Goal: Information Seeking & Learning: Find specific fact

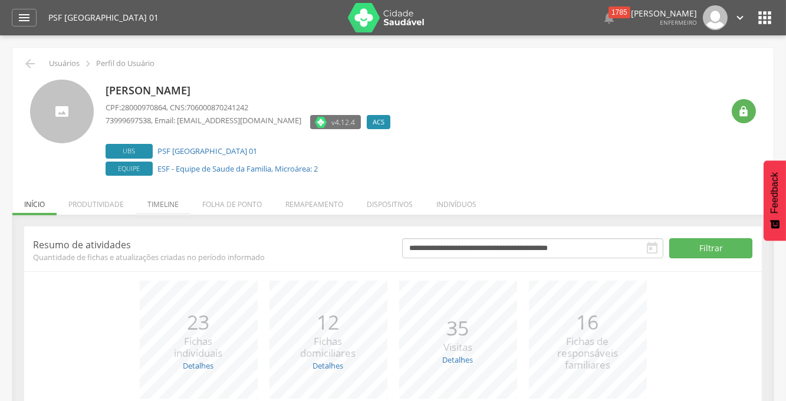
click at [167, 206] on li "Timeline" at bounding box center [163, 201] width 55 height 28
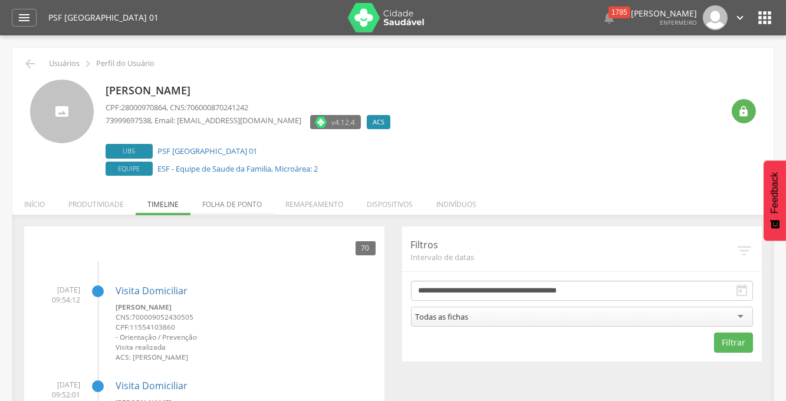
click at [238, 205] on li "Folha de ponto" at bounding box center [231, 201] width 83 height 28
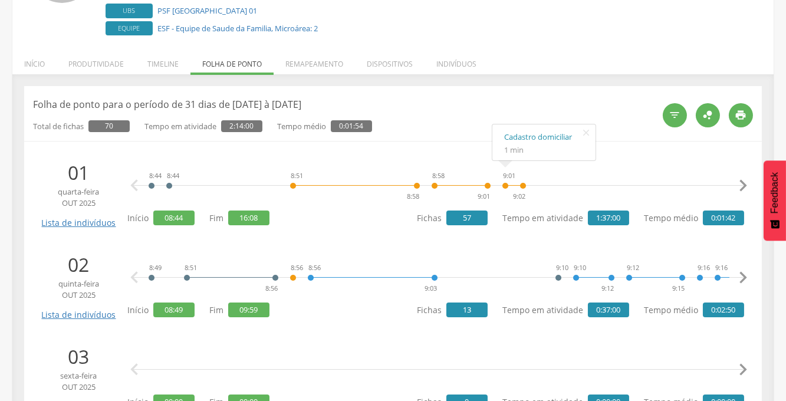
scroll to position [152, 0]
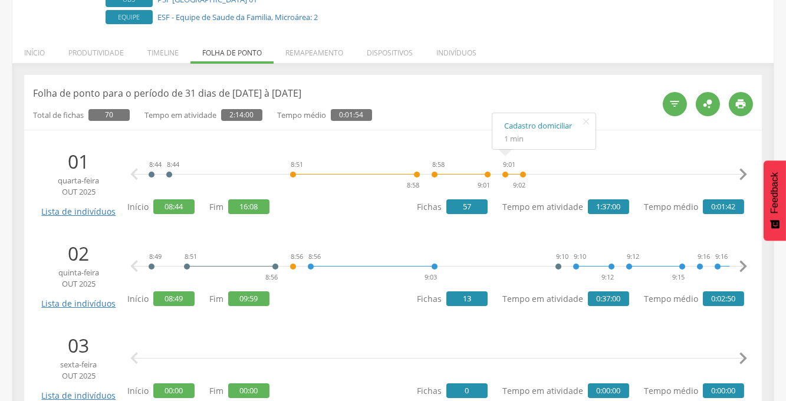
click at [737, 173] on icon "" at bounding box center [743, 175] width 24 height 24
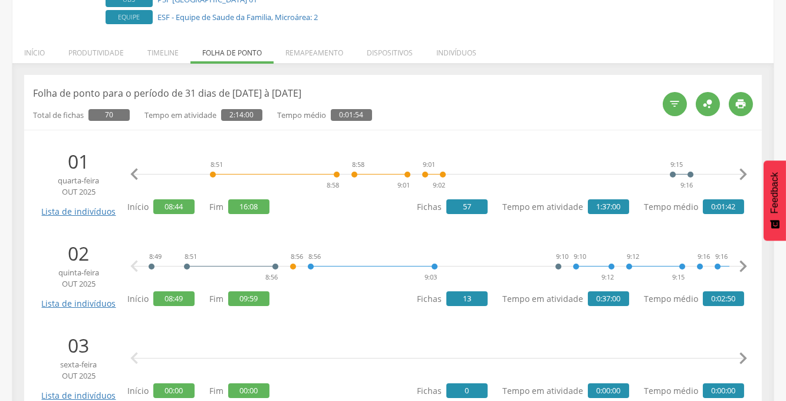
click at [737, 173] on icon "" at bounding box center [743, 175] width 24 height 24
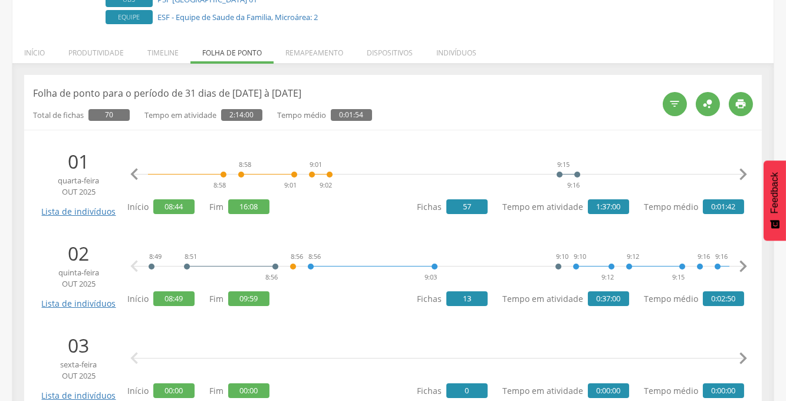
click at [737, 173] on icon "" at bounding box center [743, 175] width 24 height 24
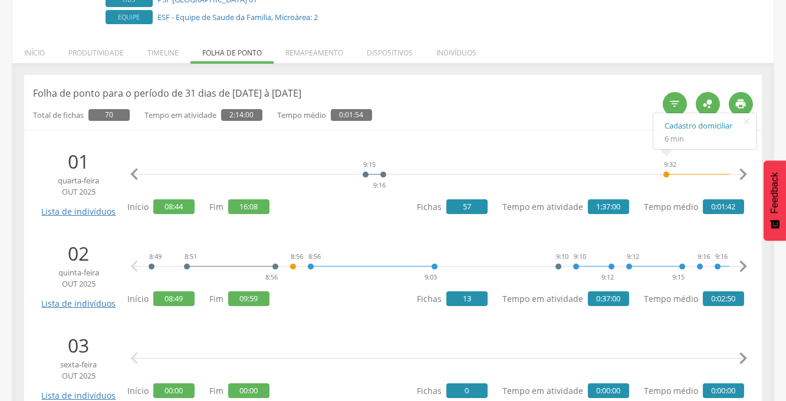
click at [744, 176] on icon "" at bounding box center [743, 175] width 24 height 24
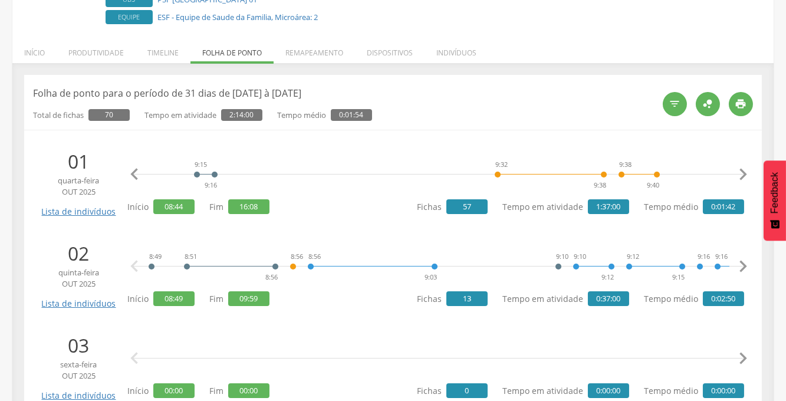
click at [744, 176] on icon "" at bounding box center [743, 175] width 24 height 24
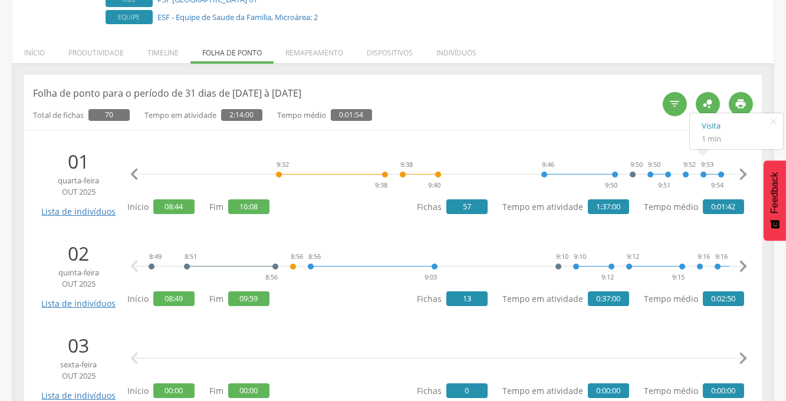
scroll to position [0, 0]
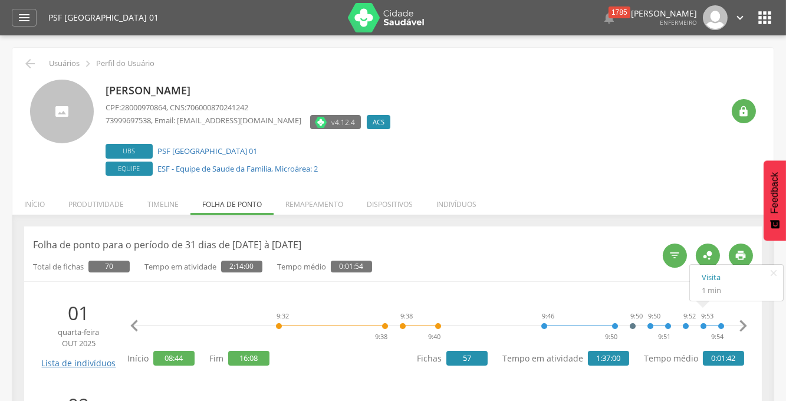
click at [760, 19] on icon "" at bounding box center [764, 17] width 19 height 19
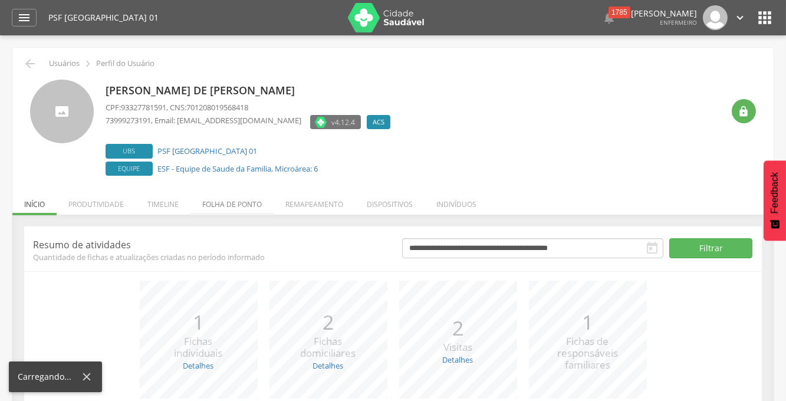
click at [212, 206] on li "Folha de ponto" at bounding box center [231, 201] width 83 height 28
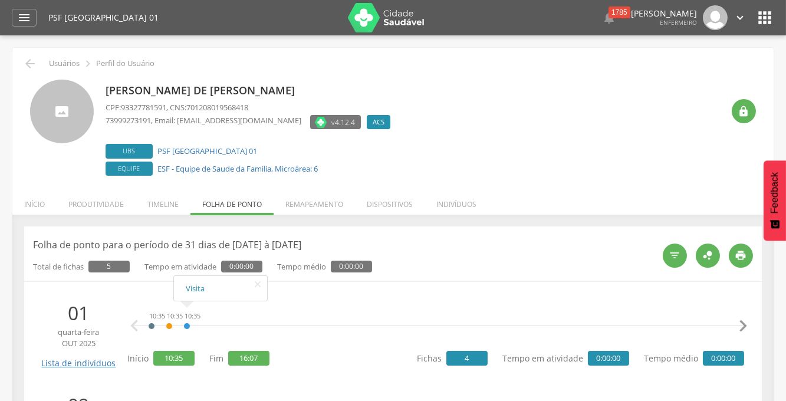
click at [742, 327] on icon "" at bounding box center [743, 326] width 24 height 24
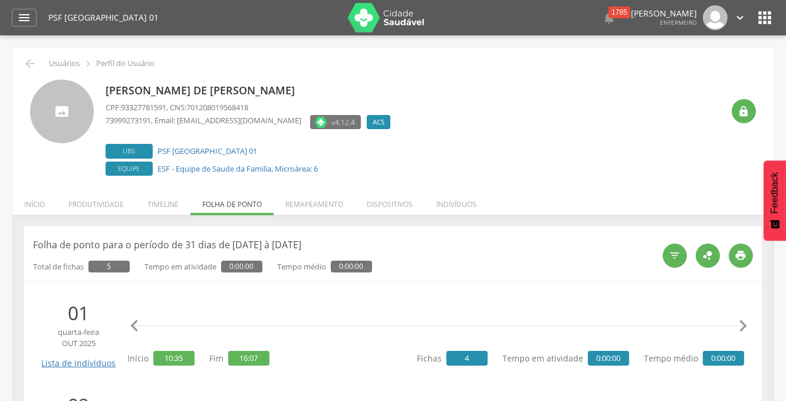
click at [742, 327] on icon "" at bounding box center [743, 326] width 24 height 24
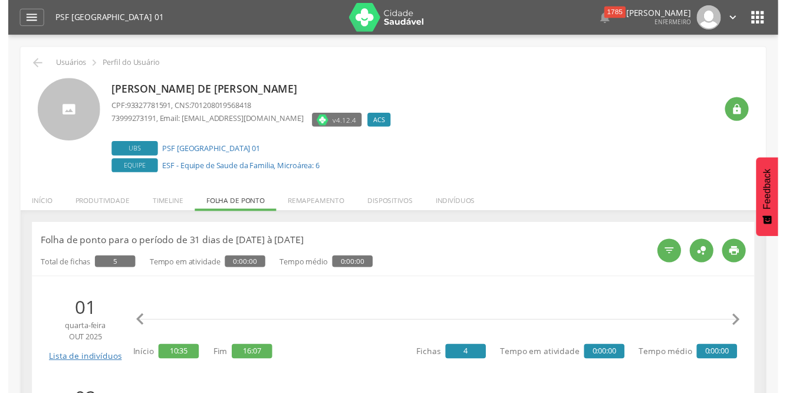
scroll to position [0, 532]
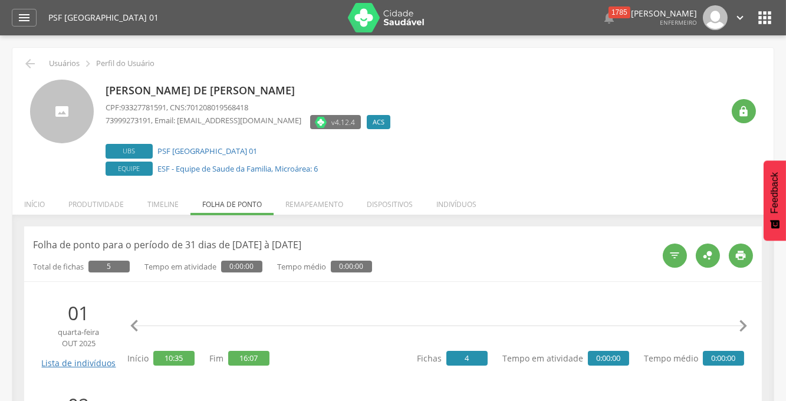
click at [742, 327] on icon "" at bounding box center [743, 326] width 24 height 24
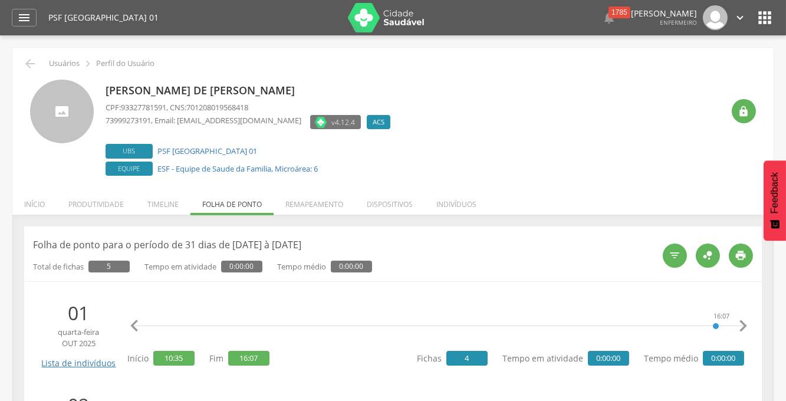
click at [742, 327] on icon "" at bounding box center [743, 326] width 24 height 24
click at [746, 324] on icon "" at bounding box center [743, 326] width 24 height 24
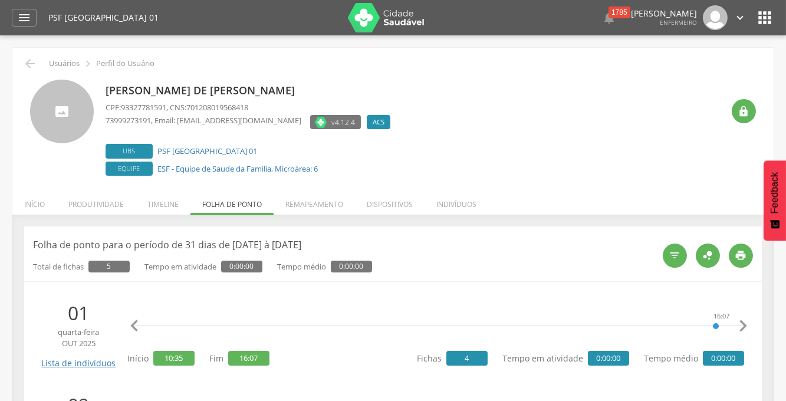
click at [746, 324] on icon "" at bounding box center [743, 326] width 24 height 24
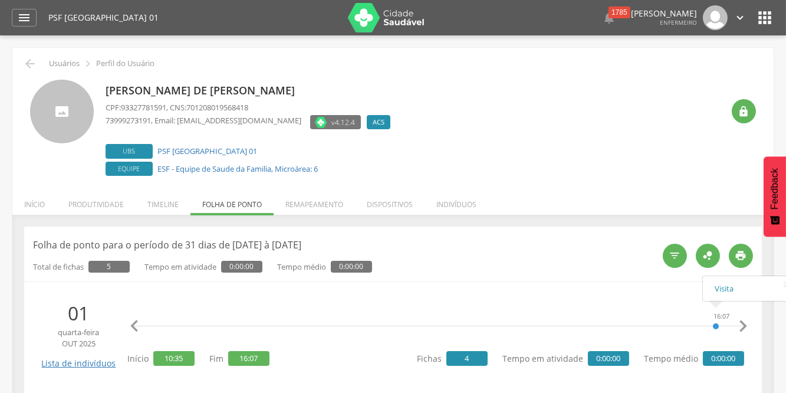
click at [743, 327] on icon "" at bounding box center [743, 326] width 24 height 24
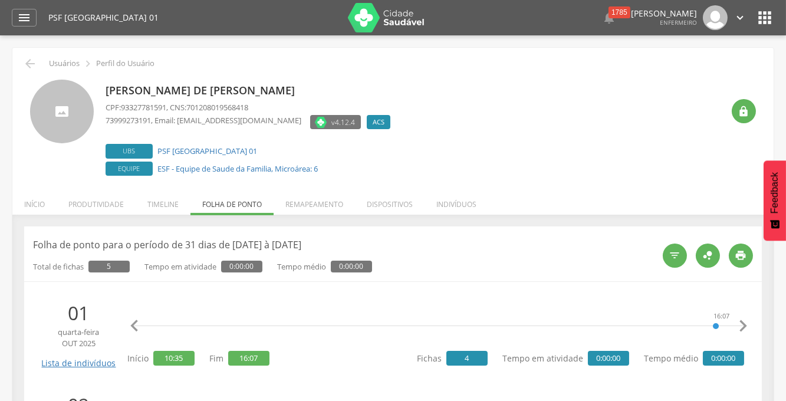
click at [743, 327] on icon "" at bounding box center [743, 326] width 24 height 24
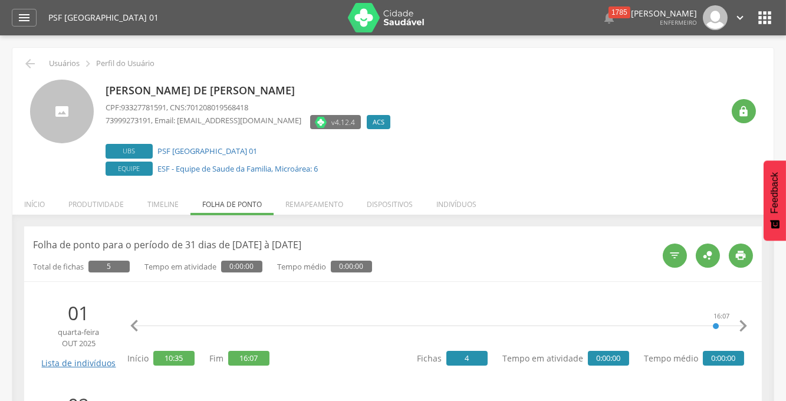
click at [743, 327] on icon "" at bounding box center [743, 326] width 24 height 24
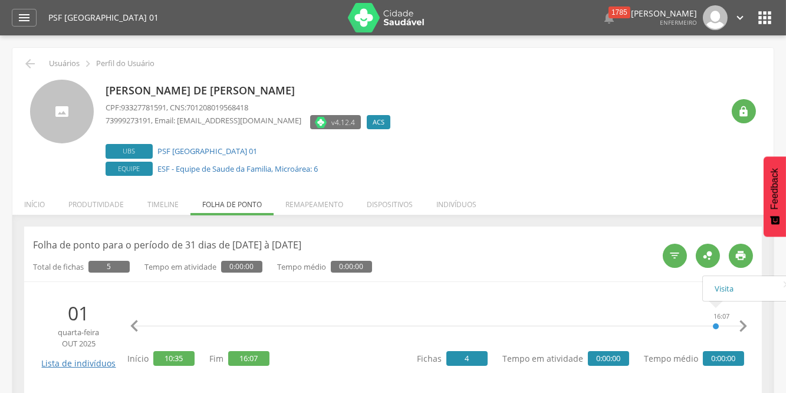
click at [742, 325] on icon "" at bounding box center [743, 326] width 24 height 24
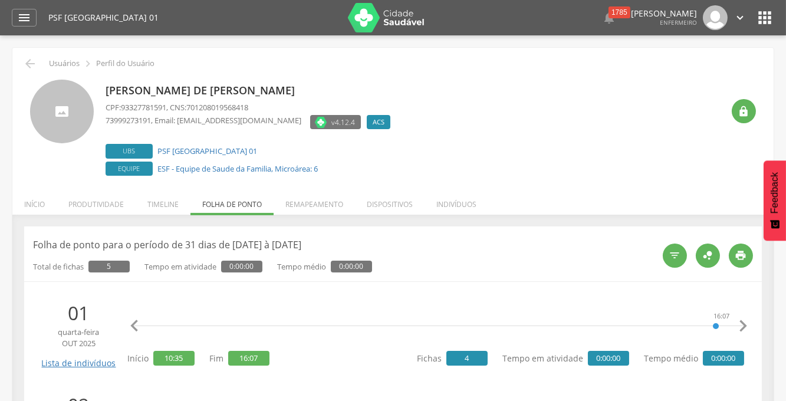
click at [742, 325] on icon "" at bounding box center [743, 326] width 24 height 24
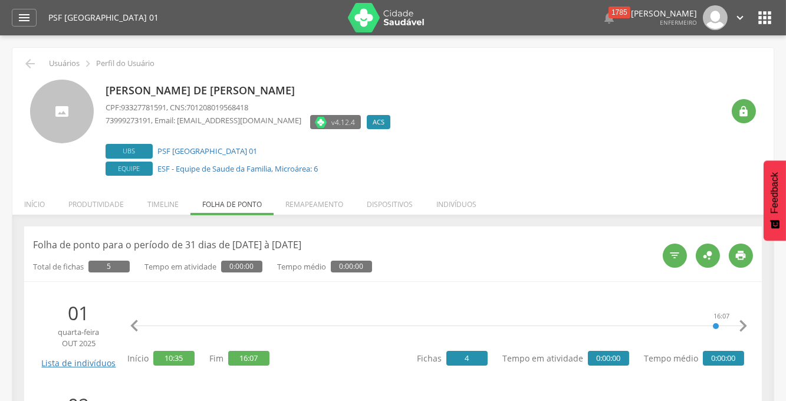
click at [742, 325] on icon "" at bounding box center [743, 326] width 24 height 24
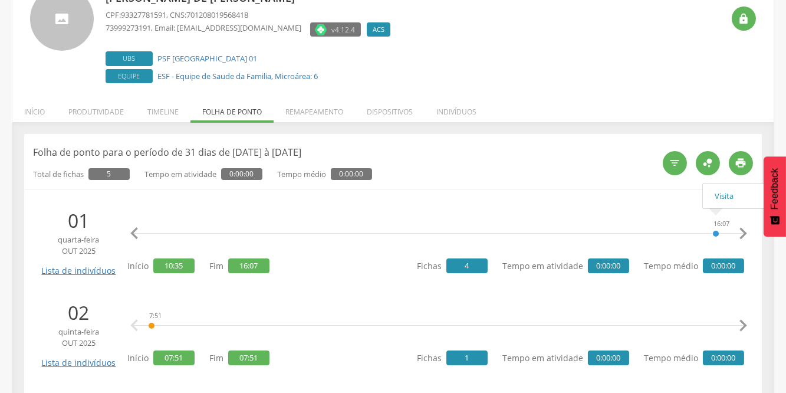
scroll to position [104, 0]
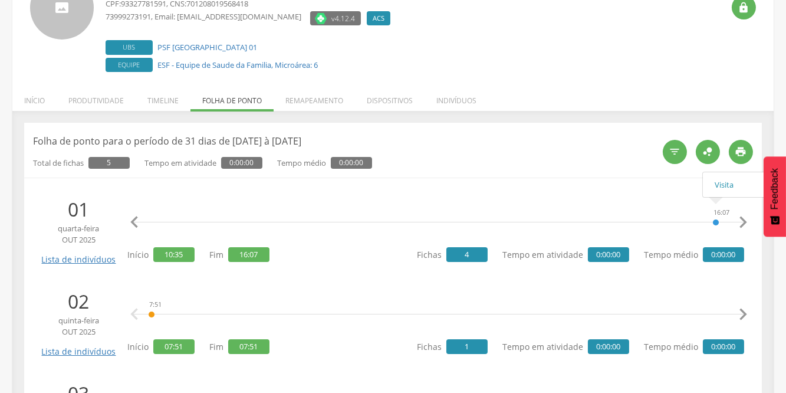
click at [739, 222] on icon "" at bounding box center [743, 222] width 24 height 24
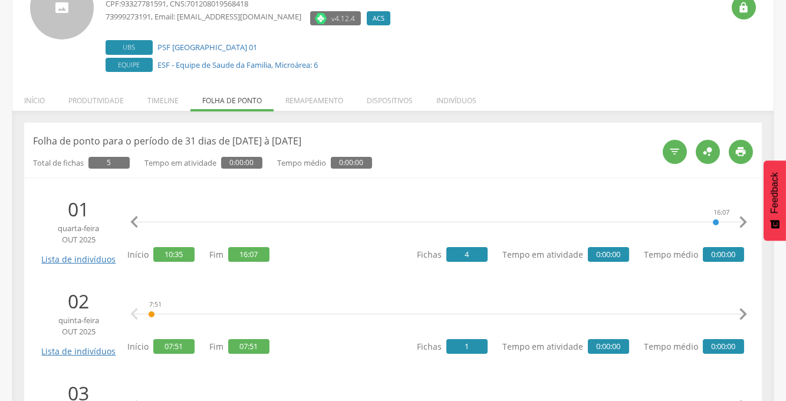
click at [739, 222] on icon "" at bounding box center [743, 222] width 24 height 24
click at [742, 222] on icon "" at bounding box center [743, 222] width 24 height 24
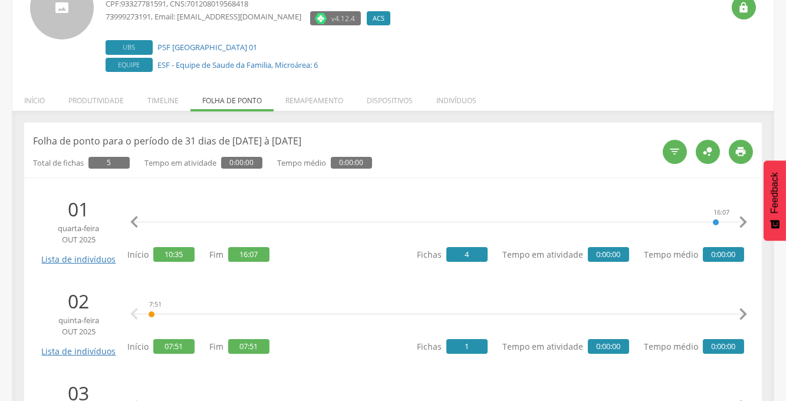
click at [742, 222] on icon "" at bounding box center [743, 222] width 24 height 24
click at [743, 312] on icon "" at bounding box center [743, 314] width 24 height 24
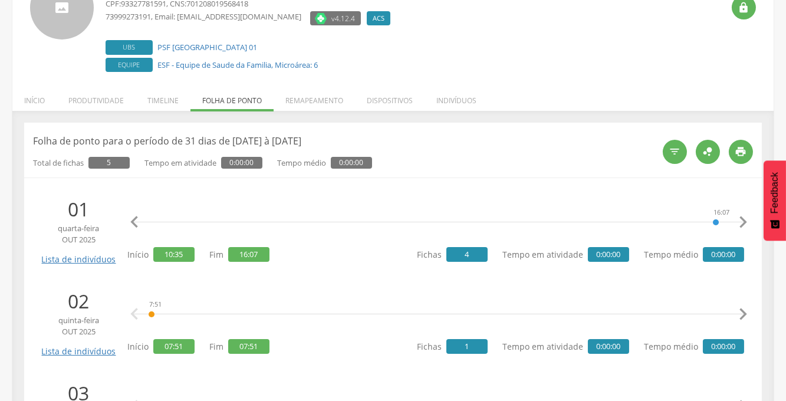
click at [743, 312] on icon "" at bounding box center [743, 314] width 24 height 24
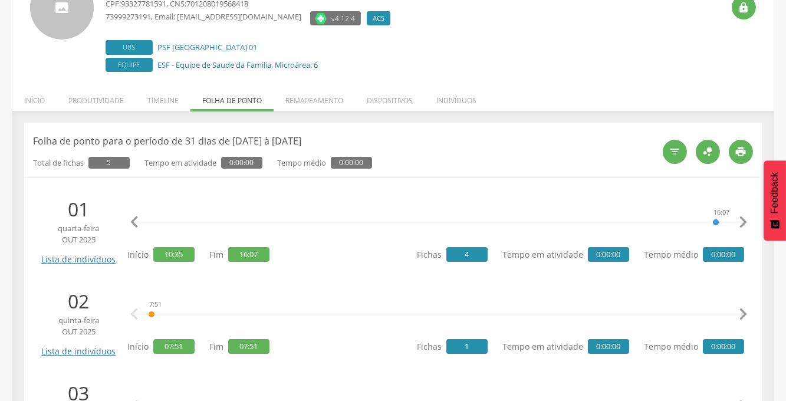
click at [743, 225] on icon "" at bounding box center [743, 222] width 24 height 24
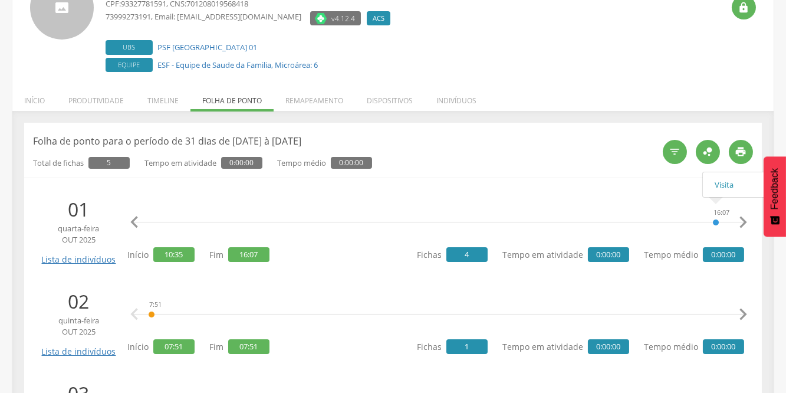
click at [717, 222] on div "16:07" at bounding box center [715, 222] width 7 height 35
click at [716, 222] on div "16:07" at bounding box center [715, 222] width 7 height 35
click at [715, 220] on div "16:07" at bounding box center [715, 222] width 7 height 35
click at [90, 260] on link "Lista de indivíduos" at bounding box center [79, 255] width 80 height 21
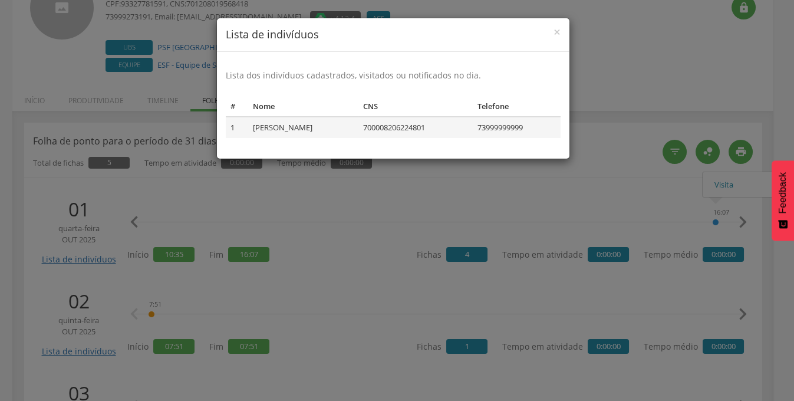
click at [326, 127] on td "[PERSON_NAME]" at bounding box center [303, 127] width 110 height 21
click at [390, 124] on td "700008206224801" at bounding box center [415, 127] width 114 height 21
click at [529, 132] on td "73999999999" at bounding box center [517, 127] width 88 height 21
click at [558, 31] on span "×" at bounding box center [557, 32] width 7 height 17
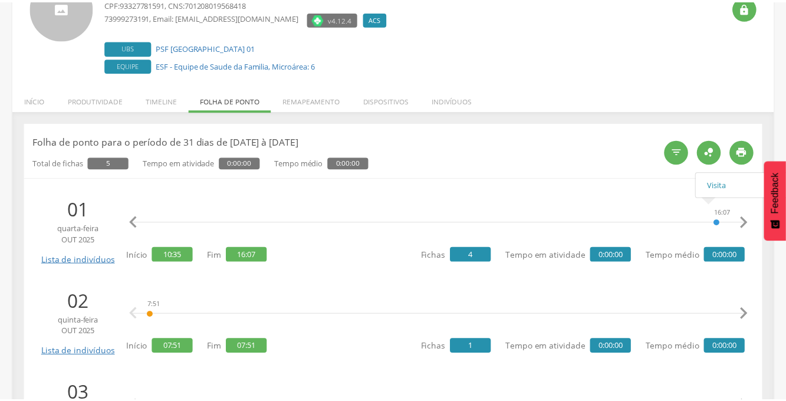
scroll to position [0, 524]
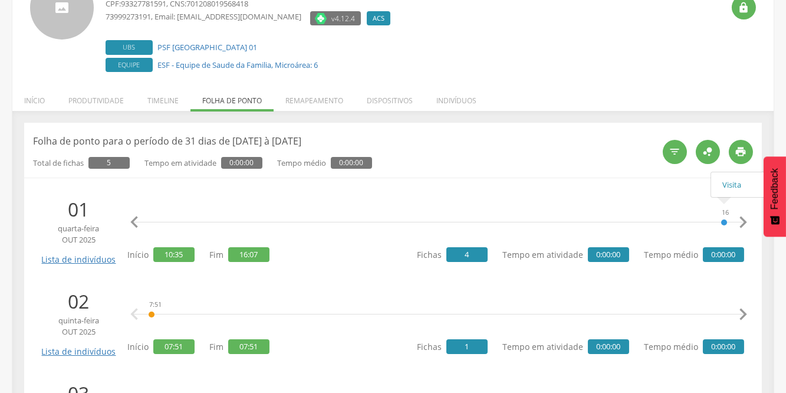
click at [742, 228] on icon "" at bounding box center [743, 222] width 24 height 24
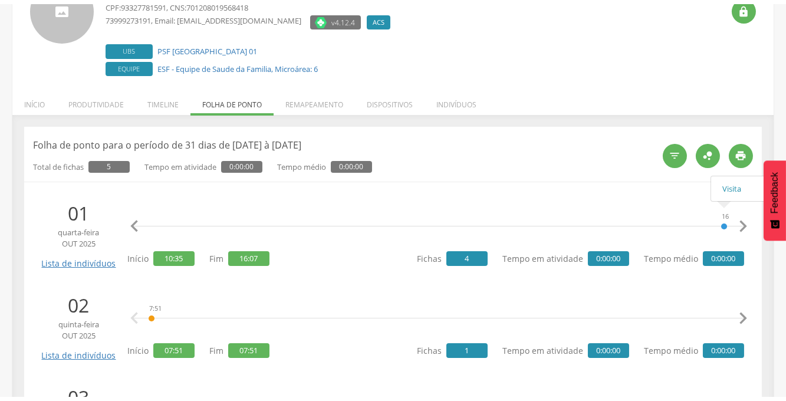
scroll to position [0, 532]
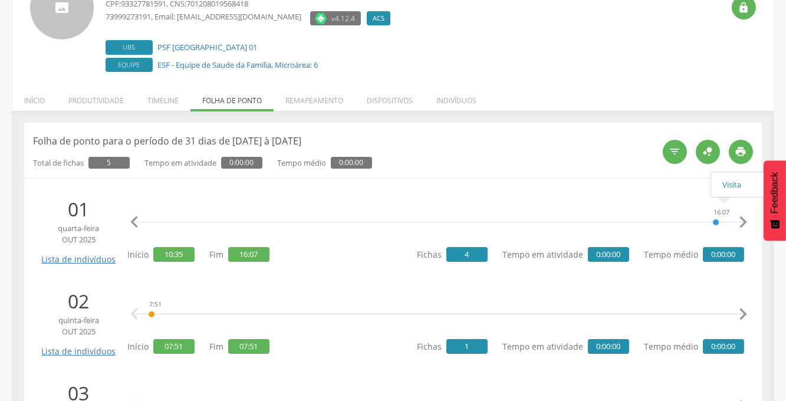
click at [742, 228] on icon "" at bounding box center [743, 222] width 24 height 24
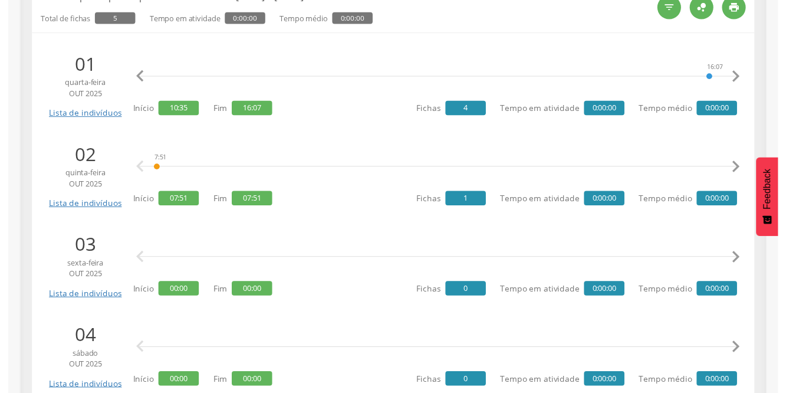
scroll to position [255, 0]
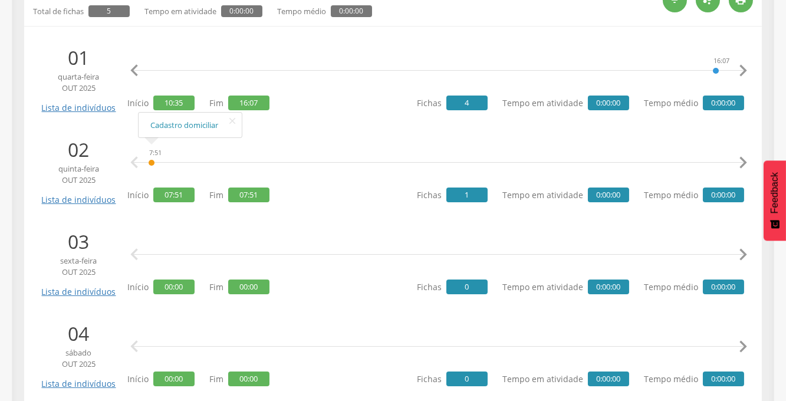
click at [150, 159] on div "7:51" at bounding box center [151, 162] width 7 height 35
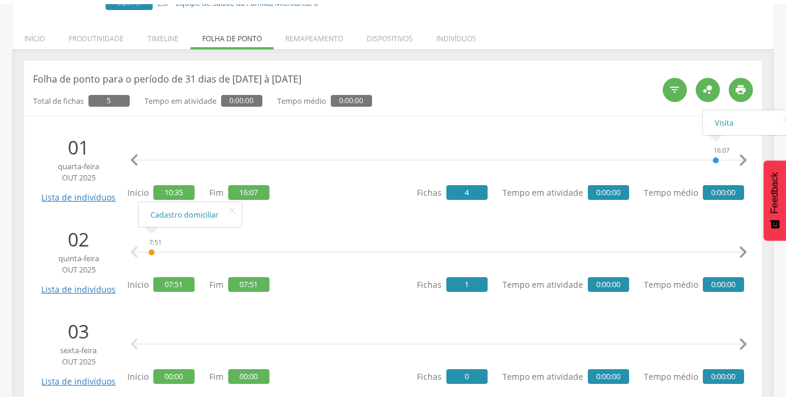
scroll to position [0, 0]
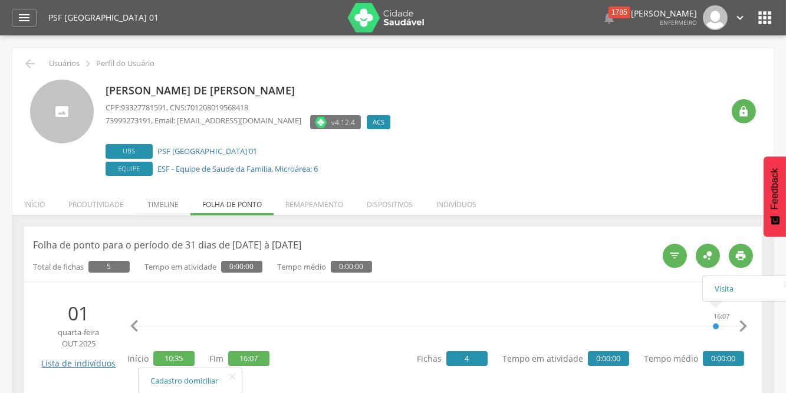
click at [160, 202] on li "Timeline" at bounding box center [163, 201] width 55 height 28
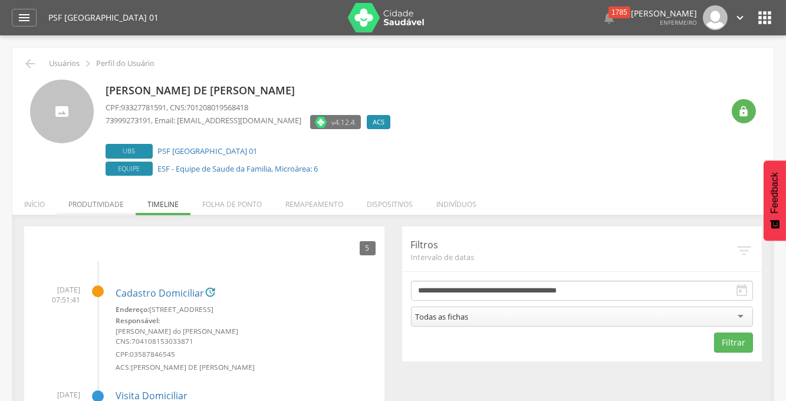
click at [94, 206] on li "Produtividade" at bounding box center [96, 201] width 79 height 28
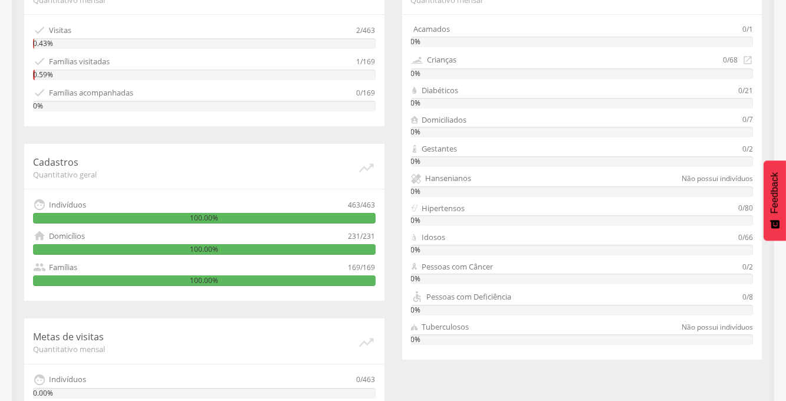
scroll to position [285, 0]
